Goal: Book appointment/travel/reservation

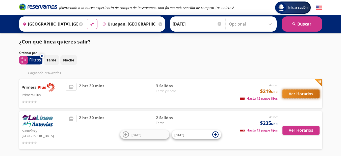
click at [288, 94] on button "Ver Horarios" at bounding box center [300, 93] width 37 height 9
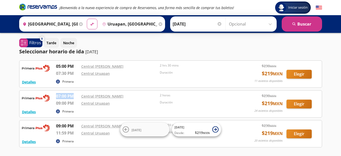
drag, startPoint x: 56, startPoint y: 95, endPoint x: 67, endPoint y: 95, distance: 10.8
click at [72, 94] on p "07:00 PM" at bounding box center [67, 96] width 23 height 6
drag, startPoint x: 56, startPoint y: 126, endPoint x: 79, endPoint y: 123, distance: 22.6
click at [72, 127] on p "09:00 PM" at bounding box center [67, 125] width 23 height 6
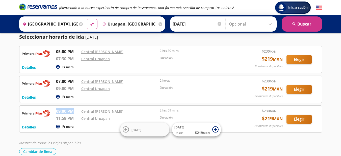
scroll to position [9, 0]
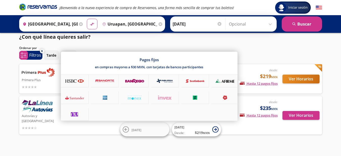
scroll to position [6, 0]
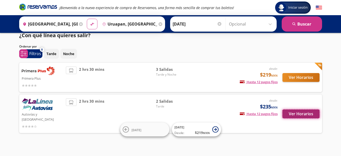
click at [298, 109] on button "Ver Horarios" at bounding box center [300, 113] width 37 height 9
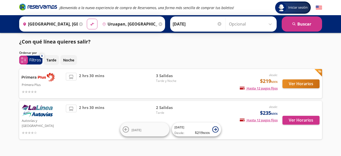
scroll to position [6, 0]
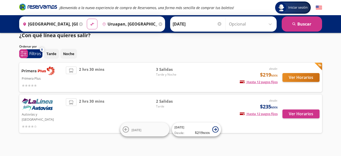
click at [299, 82] on div "Ver Horarios" at bounding box center [298, 77] width 42 height 22
click at [298, 80] on button "Ver Horarios" at bounding box center [300, 77] width 37 height 9
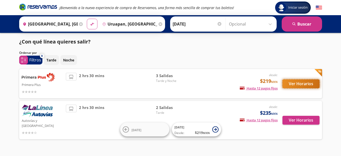
click at [296, 84] on button "Ver Horarios" at bounding box center [300, 83] width 37 height 9
